Goal: Information Seeking & Learning: Learn about a topic

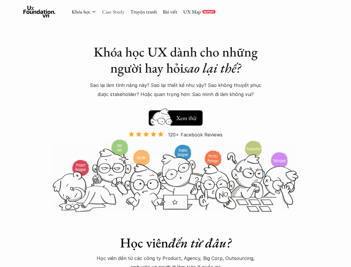
click at [115, 12] on link "Case Study" at bounding box center [113, 11] width 22 height 6
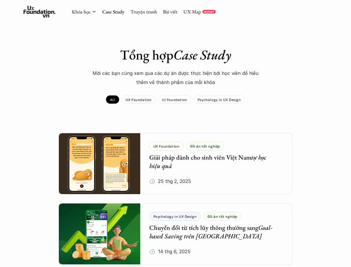
click at [135, 100] on p "UX Foundation" at bounding box center [139, 99] width 26 height 4
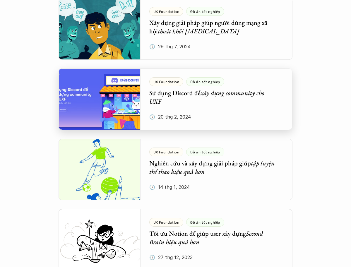
scroll to position [474, 0]
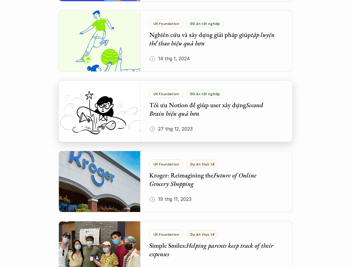
click at [225, 117] on div at bounding box center [176, 110] width 234 height 61
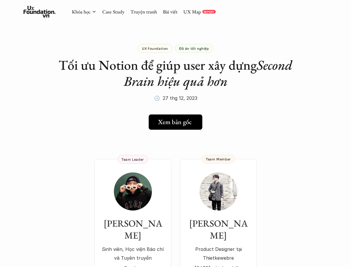
click at [182, 119] on h5 "Xem bản gốc" at bounding box center [175, 122] width 34 height 8
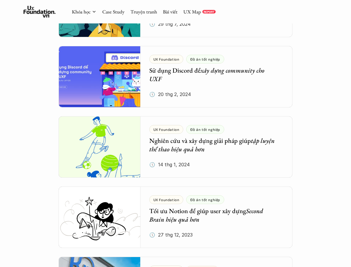
scroll to position [362, 0]
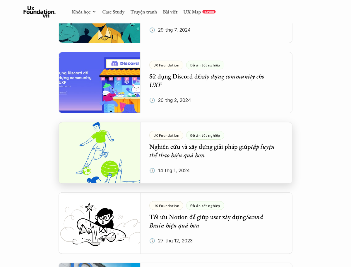
click at [131, 147] on div at bounding box center [176, 152] width 234 height 61
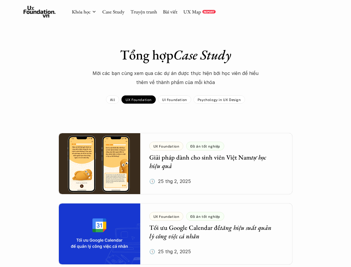
scroll to position [362, 0]
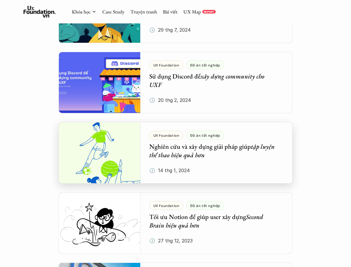
click at [125, 141] on div at bounding box center [176, 152] width 234 height 61
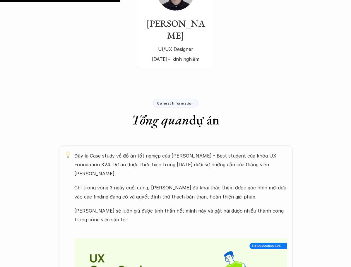
scroll to position [201, 0]
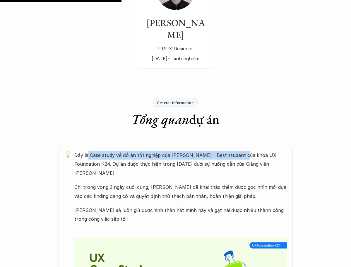
drag, startPoint x: 92, startPoint y: 157, endPoint x: 237, endPoint y: 159, distance: 145.5
click at [237, 159] on p "Đây là Case study về đồ án tốt nghiệp của [PERSON_NAME] - Best student của khóa…" at bounding box center [180, 164] width 213 height 27
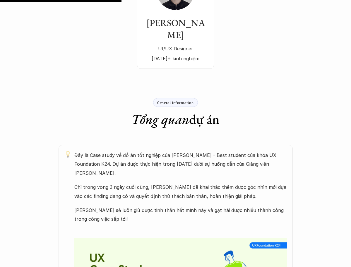
click at [242, 157] on p "Đây là Case study về đồ án tốt nghiệp của [PERSON_NAME] - Best student của khóa…" at bounding box center [180, 164] width 213 height 27
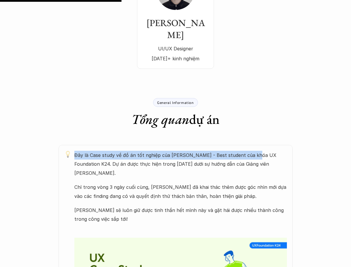
drag, startPoint x: 166, startPoint y: 150, endPoint x: 251, endPoint y: 154, distance: 85.3
click at [251, 154] on div "Đây là Case study về đồ án tốt nghiệp của [PERSON_NAME] - Best student của khóa…" at bounding box center [176, 251] width 234 height 212
click at [251, 154] on p "Đây là Case study về đồ án tốt nghiệp của [PERSON_NAME] - Best student của khóa…" at bounding box center [180, 164] width 213 height 27
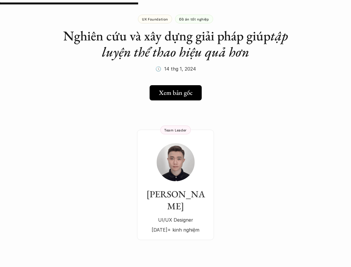
scroll to position [0, 0]
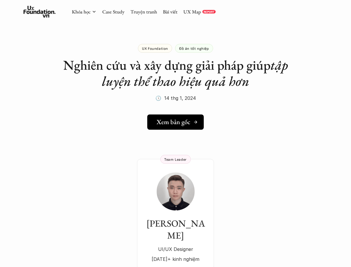
click at [181, 123] on h5 "Xem bản gốc" at bounding box center [174, 122] width 34 height 8
click at [169, 126] on link "Xem bản gốc" at bounding box center [175, 121] width 55 height 15
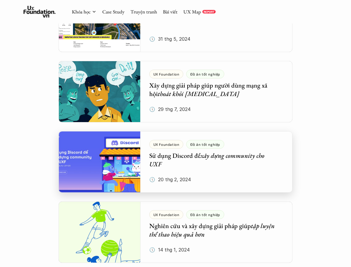
scroll to position [275, 0]
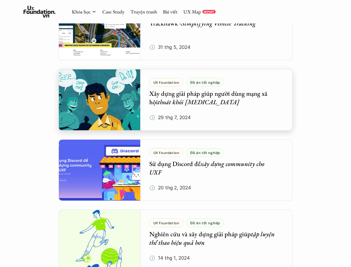
click at [223, 115] on div at bounding box center [176, 99] width 234 height 61
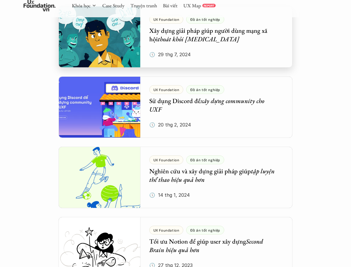
scroll to position [400, 0]
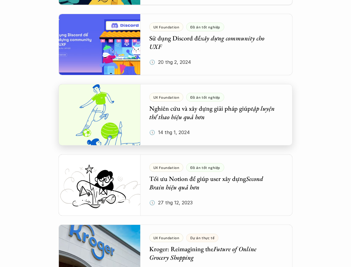
click at [181, 119] on div at bounding box center [176, 114] width 234 height 61
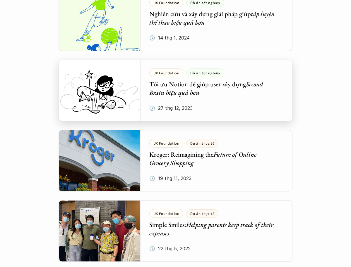
scroll to position [506, 0]
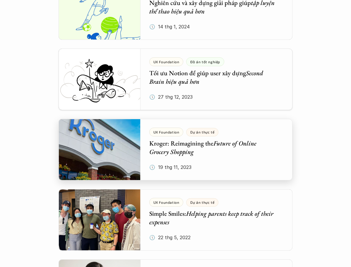
click at [166, 153] on div at bounding box center [176, 149] width 234 height 61
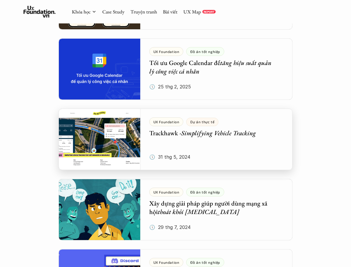
scroll to position [161, 0]
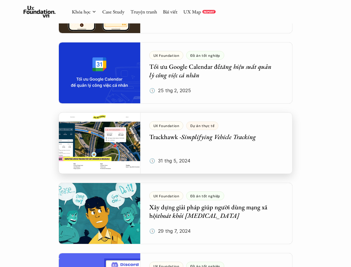
click at [185, 145] on div at bounding box center [176, 142] width 234 height 61
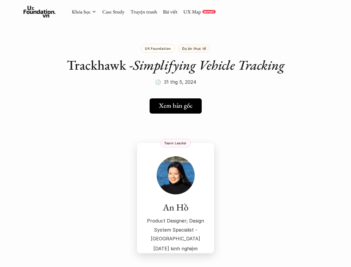
scroll to position [161, 0]
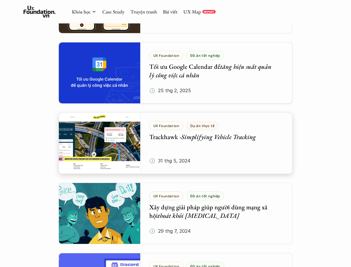
click at [208, 87] on div at bounding box center [176, 72] width 234 height 61
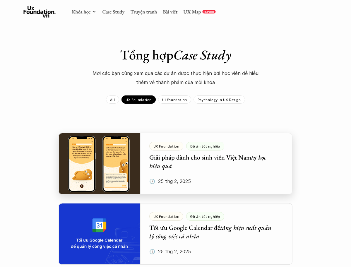
click at [184, 162] on div at bounding box center [176, 163] width 234 height 61
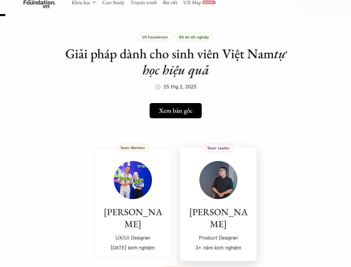
scroll to position [12, 0]
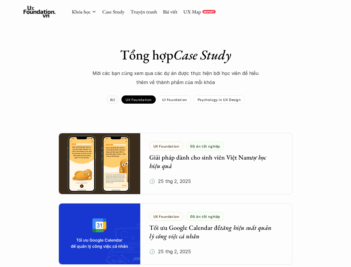
click at [110, 100] on link "All" at bounding box center [112, 99] width 13 height 8
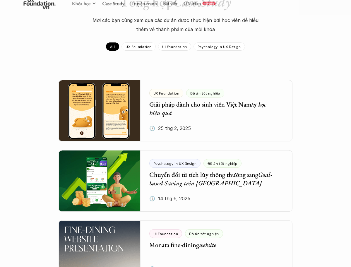
scroll to position [83, 0]
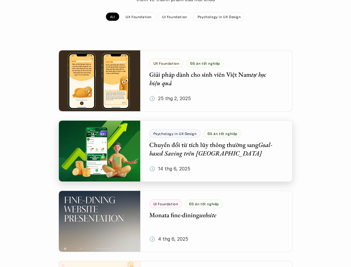
click at [174, 142] on div at bounding box center [176, 150] width 234 height 61
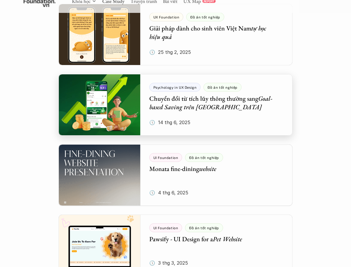
scroll to position [147, 0]
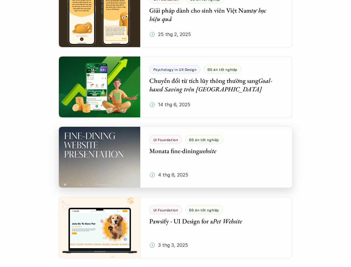
click at [222, 149] on div at bounding box center [176, 156] width 234 height 61
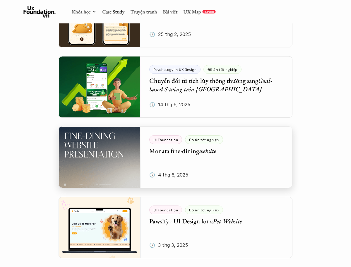
scroll to position [224, 0]
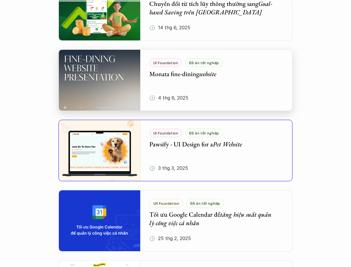
click at [207, 154] on div at bounding box center [176, 150] width 234 height 61
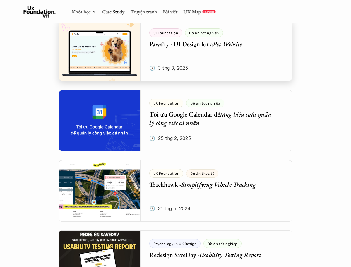
scroll to position [358, 0]
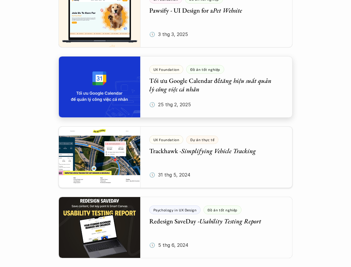
click at [198, 105] on div at bounding box center [176, 86] width 234 height 61
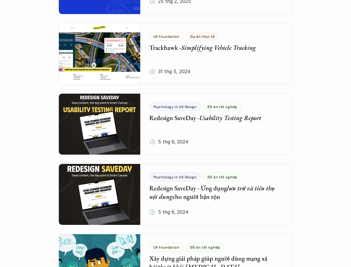
scroll to position [470, 0]
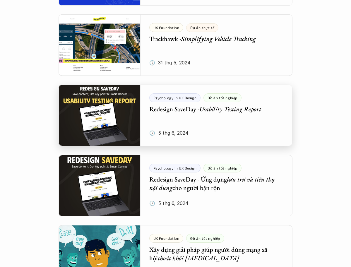
click at [186, 119] on div at bounding box center [176, 115] width 234 height 61
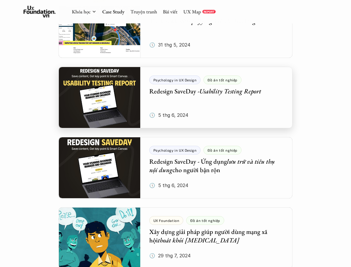
scroll to position [493, 0]
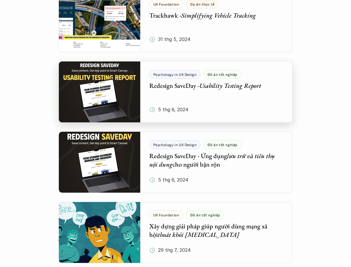
click at [196, 101] on div at bounding box center [176, 91] width 234 height 61
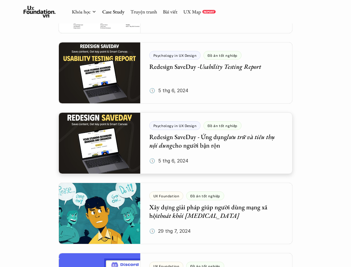
scroll to position [570, 0]
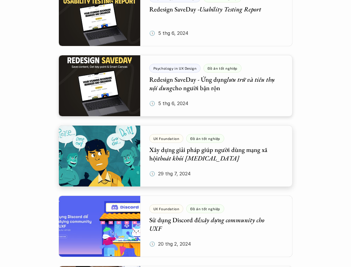
click at [162, 155] on div at bounding box center [176, 155] width 234 height 61
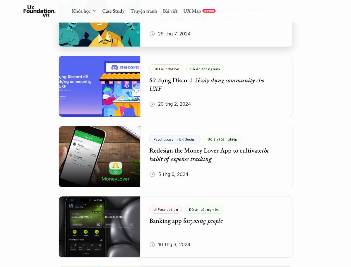
scroll to position [724, 0]
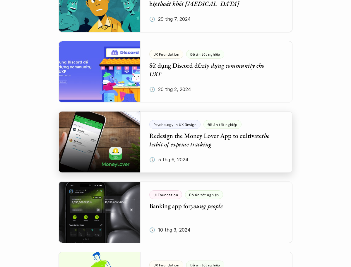
click at [184, 140] on div at bounding box center [176, 141] width 234 height 61
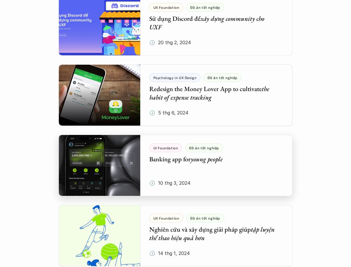
click at [171, 165] on div at bounding box center [176, 165] width 234 height 61
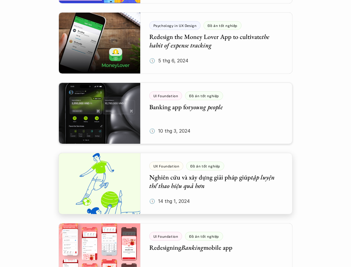
click at [166, 172] on div at bounding box center [176, 183] width 234 height 61
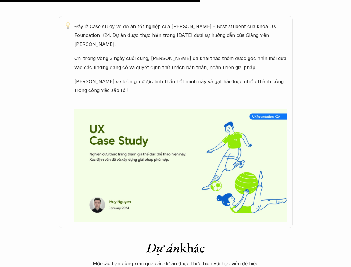
drag, startPoint x: 167, startPoint y: 174, endPoint x: 170, endPoint y: 174, distance: 3.2
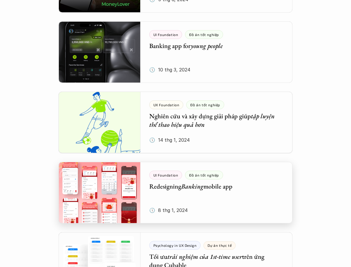
click at [159, 201] on div at bounding box center [176, 192] width 234 height 61
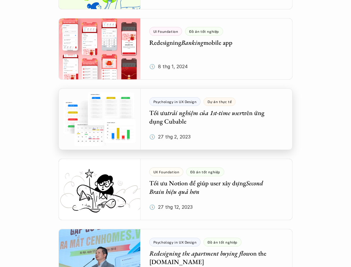
click at [180, 129] on div at bounding box center [176, 118] width 234 height 61
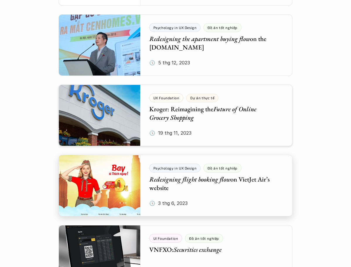
click at [188, 166] on div at bounding box center [176, 185] width 234 height 61
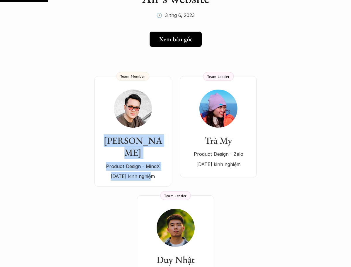
drag, startPoint x: 73, startPoint y: 69, endPoint x: 175, endPoint y: 181, distance: 151.4
click at [175, 181] on div "[PERSON_NAME] Product Design - MindX [DATE] kinh nghiệm Team Member Trà My Prod…" at bounding box center [175, 182] width 351 height 247
click at [112, 198] on div "[PERSON_NAME] Product Design - MindX [DATE] kinh nghiệm Team Member Trà My Prod…" at bounding box center [175, 182] width 351 height 247
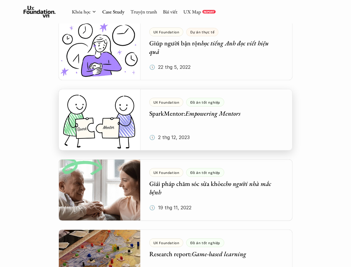
click at [175, 129] on div at bounding box center [176, 119] width 234 height 61
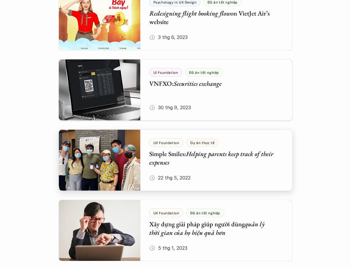
click at [183, 87] on div at bounding box center [176, 89] width 234 height 61
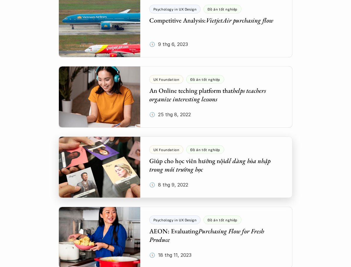
click at [159, 175] on div at bounding box center [176, 166] width 234 height 61
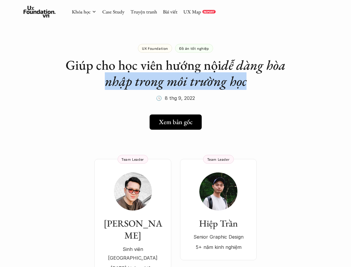
drag, startPoint x: 107, startPoint y: 76, endPoint x: 245, endPoint y: 76, distance: 138.8
click at [245, 76] on h1 "Giúp cho học viên hướng nội dễ dàng hòa nhập trong môi trường học" at bounding box center [176, 73] width 234 height 32
click at [217, 78] on em "dễ dàng hòa nhập trong môi trường học" at bounding box center [197, 73] width 184 height 34
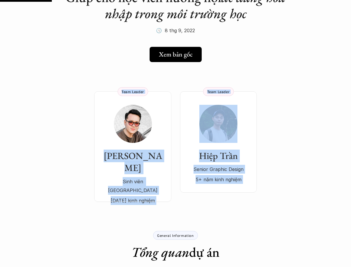
drag, startPoint x: 74, startPoint y: 73, endPoint x: 188, endPoint y: 224, distance: 188.1
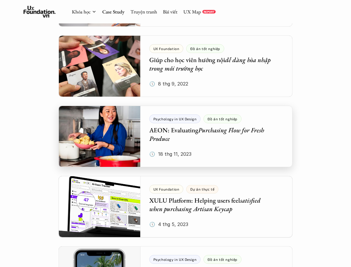
click at [191, 141] on div at bounding box center [176, 136] width 234 height 61
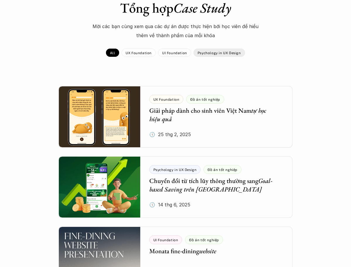
click at [213, 53] on p "Psychology in UX Design" at bounding box center [219, 53] width 43 height 4
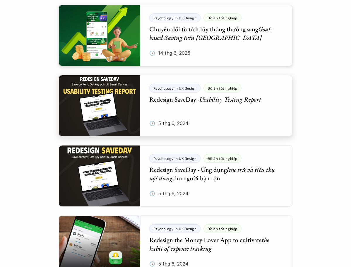
scroll to position [134, 0]
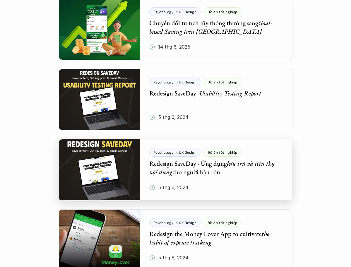
click at [120, 163] on div at bounding box center [176, 169] width 234 height 61
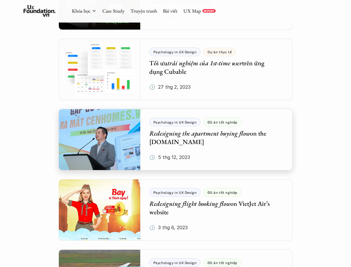
scroll to position [381, 0]
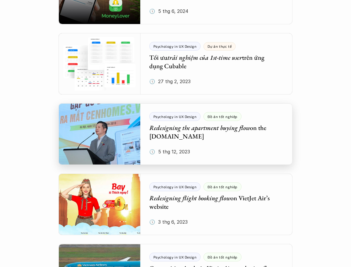
click at [216, 144] on div at bounding box center [176, 133] width 234 height 61
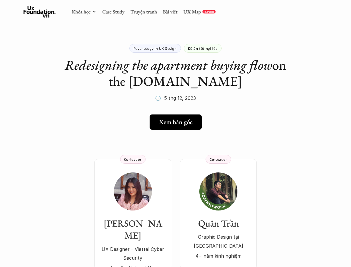
drag, startPoint x: 149, startPoint y: 94, endPoint x: 200, endPoint y: 94, distance: 51.2
click at [200, 94] on div "Psychology in UX Design Đồ án tốt nghiệp Redesigning the apartment buying flow …" at bounding box center [176, 65] width 234 height 73
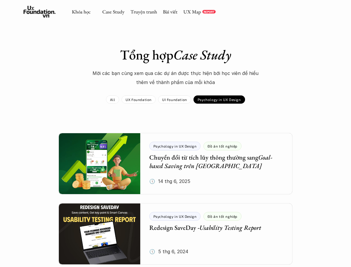
scroll to position [381, 0]
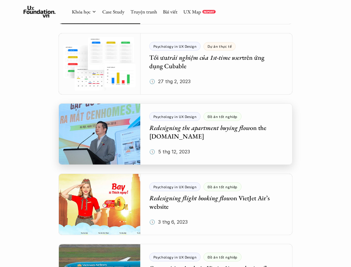
click at [135, 131] on div at bounding box center [176, 133] width 234 height 61
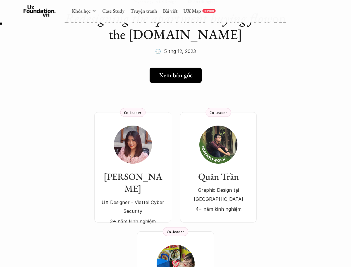
scroll to position [65, 0]
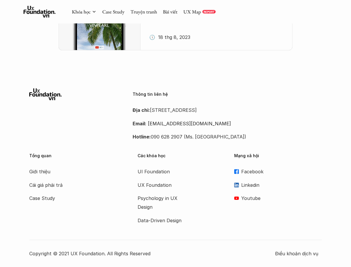
scroll to position [381, 0]
